Goal: Find specific fact: Find specific fact

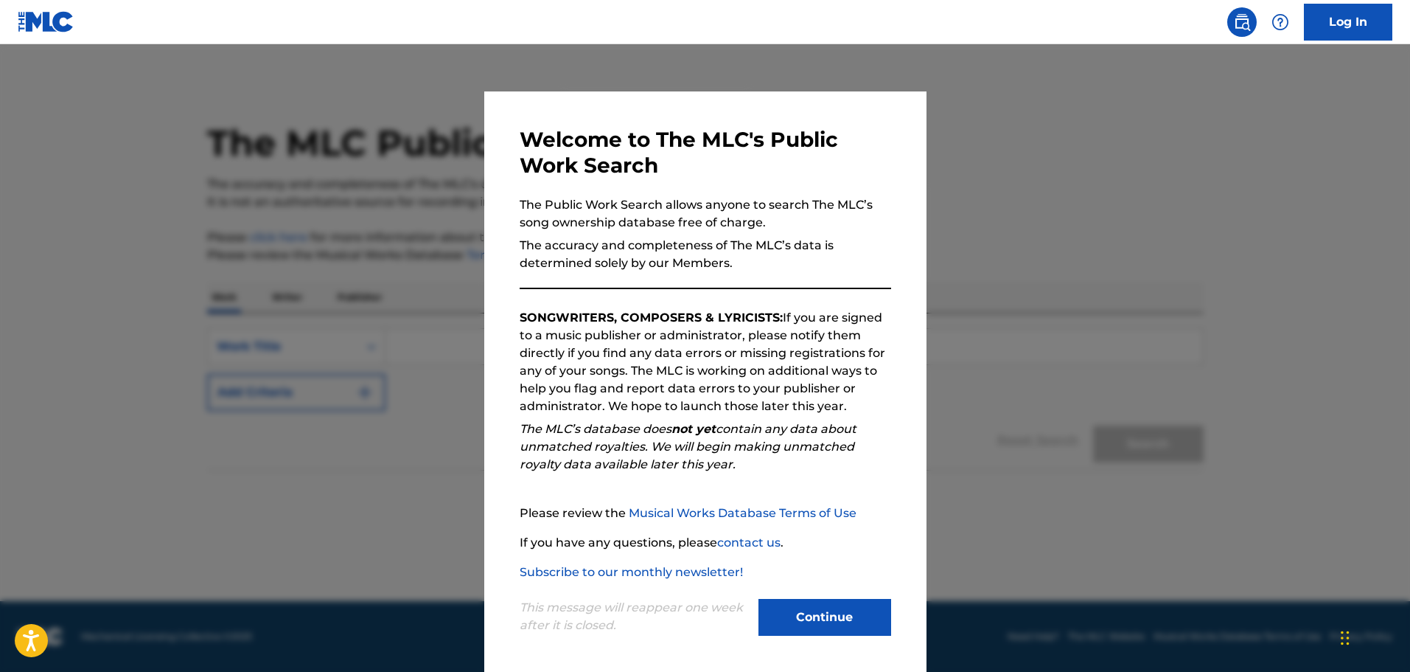
click at [838, 610] on button "Continue" at bounding box center [825, 617] width 133 height 37
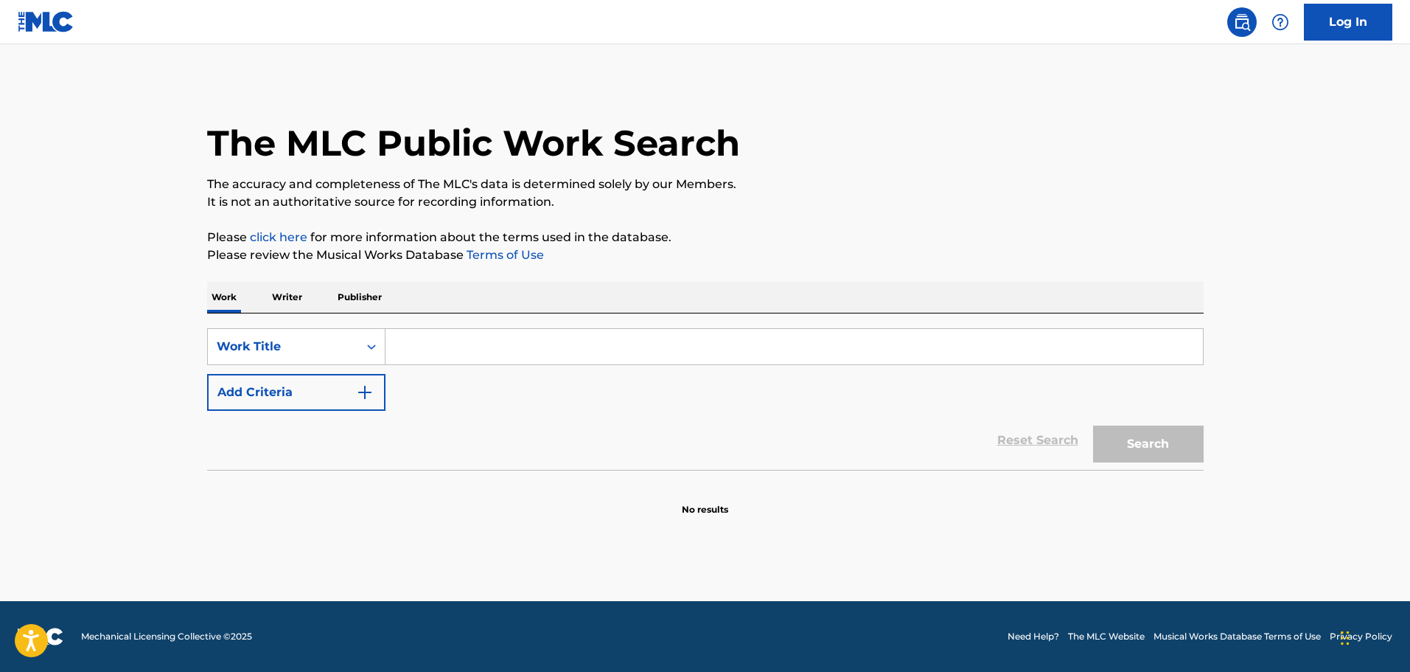
click at [343, 310] on p "Publisher" at bounding box center [359, 297] width 53 height 31
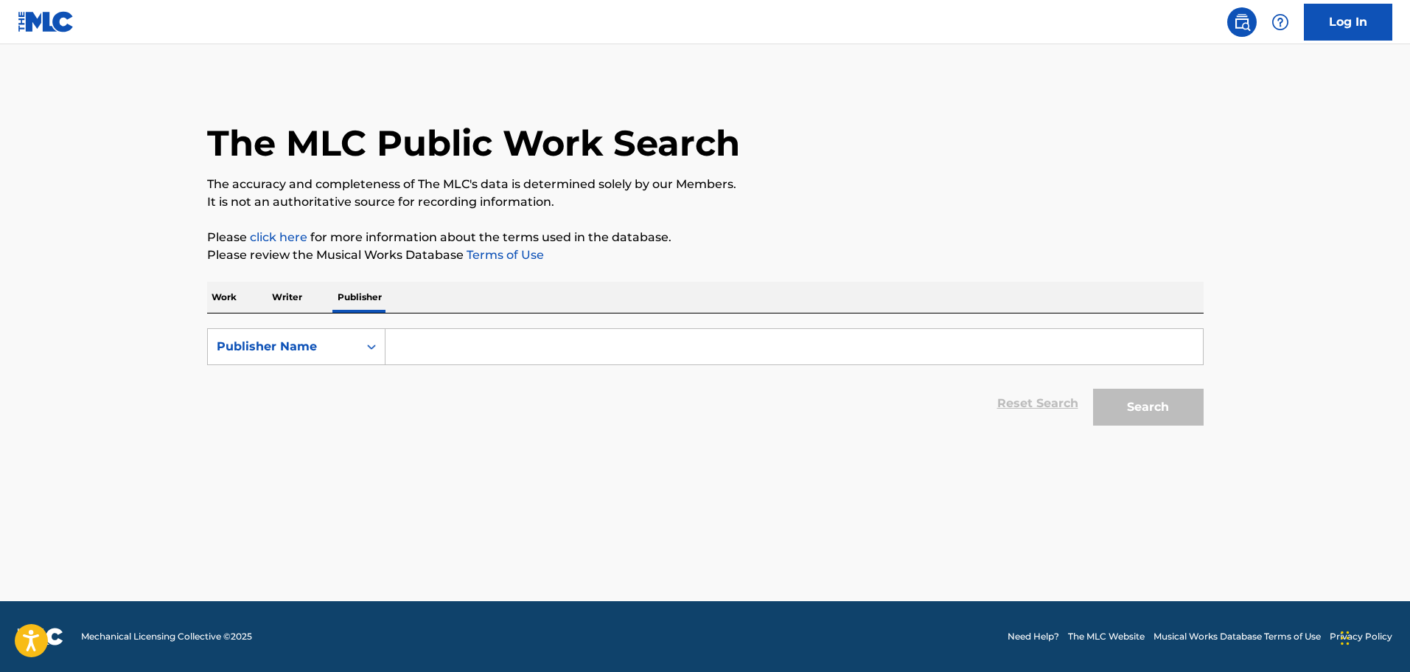
click at [417, 344] on input "Search Form" at bounding box center [795, 346] width 818 height 35
type input "t"
type input "sony/atv tree"
click at [1093, 389] on button "Search" at bounding box center [1148, 407] width 111 height 37
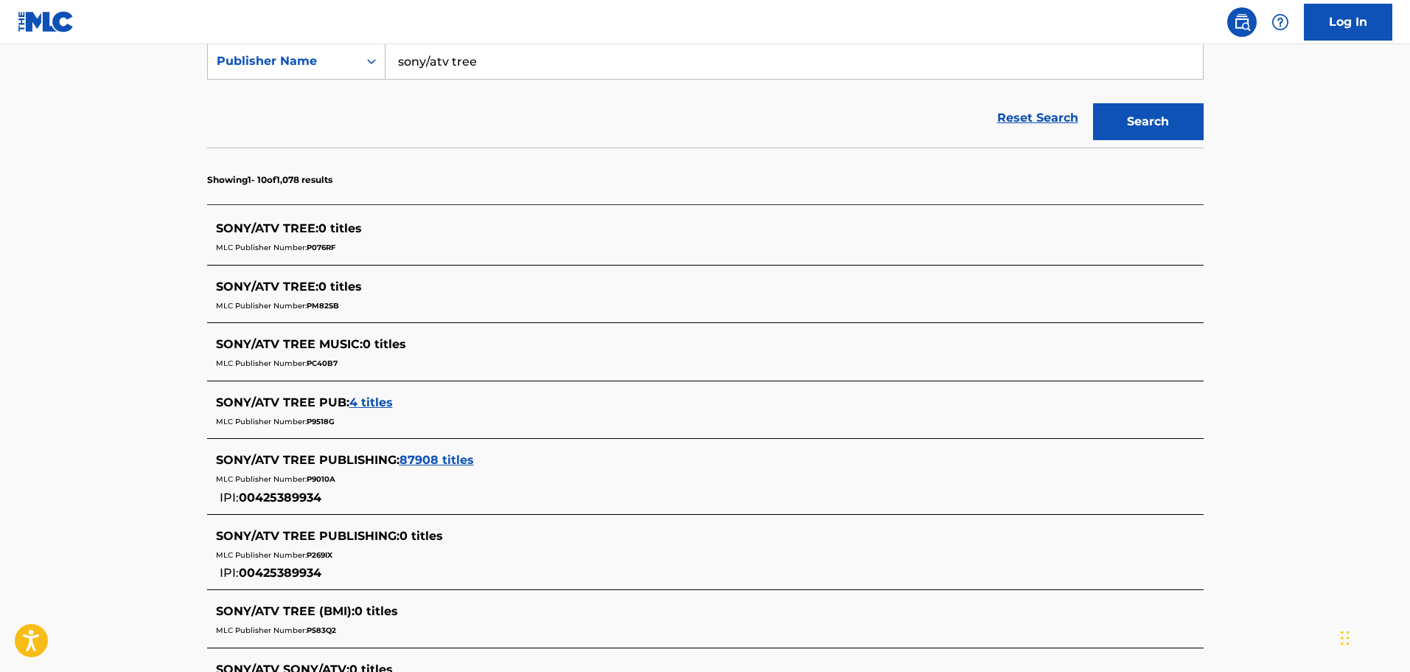
scroll to position [295, 0]
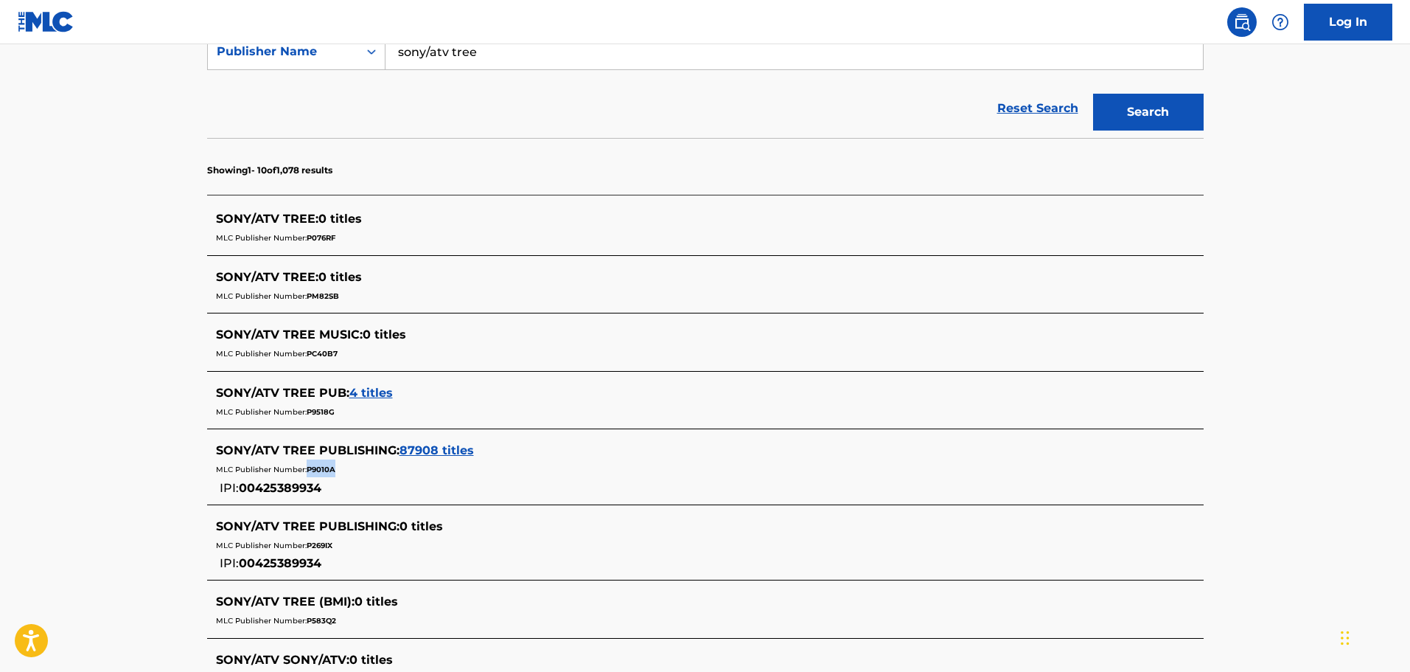
drag, startPoint x: 341, startPoint y: 470, endPoint x: 308, endPoint y: 473, distance: 32.6
click at [308, 473] on div "MLC Publisher Number: P9010A" at bounding box center [686, 468] width 941 height 18
copy span "P9010A"
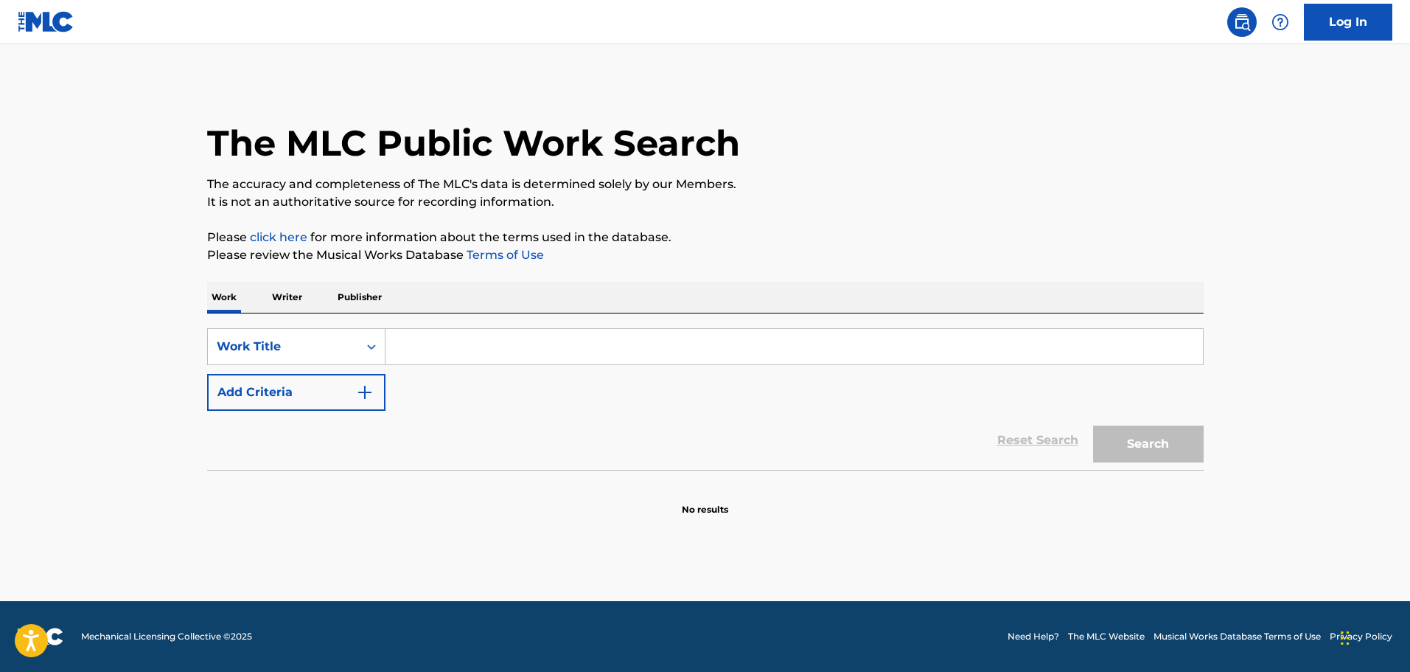
click at [365, 304] on p "Publisher" at bounding box center [359, 297] width 53 height 31
